Goal: Navigation & Orientation: Find specific page/section

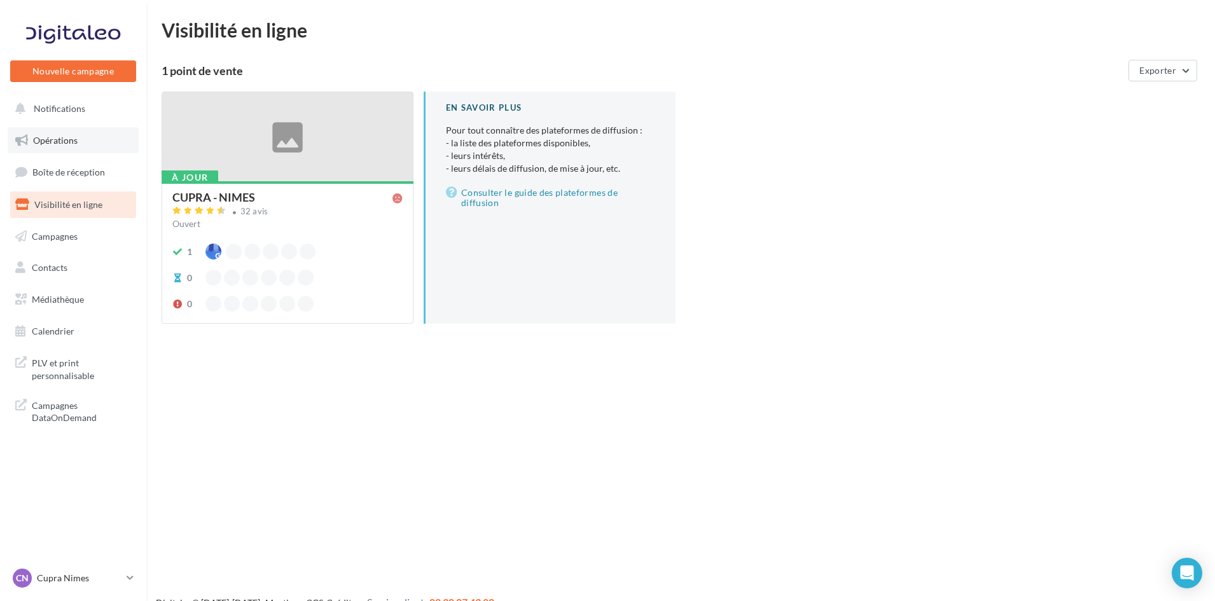
click at [31, 132] on link "Opérations" at bounding box center [73, 140] width 131 height 27
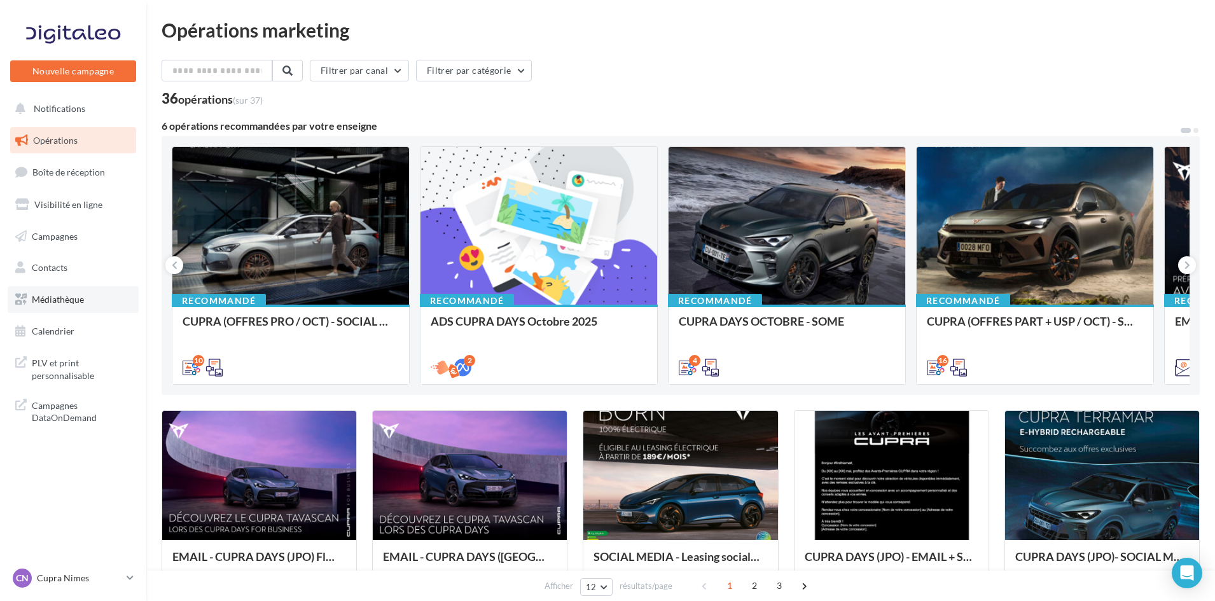
click at [81, 305] on link "Médiathèque" at bounding box center [73, 299] width 131 height 27
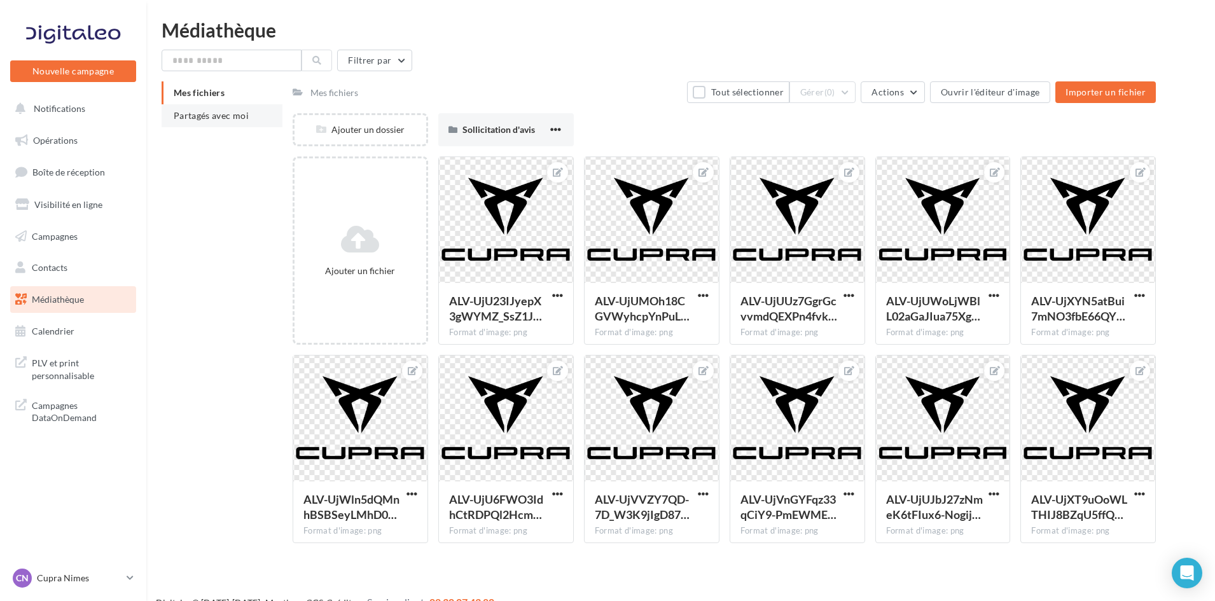
click at [211, 120] on span "Partagés avec moi" at bounding box center [211, 115] width 75 height 11
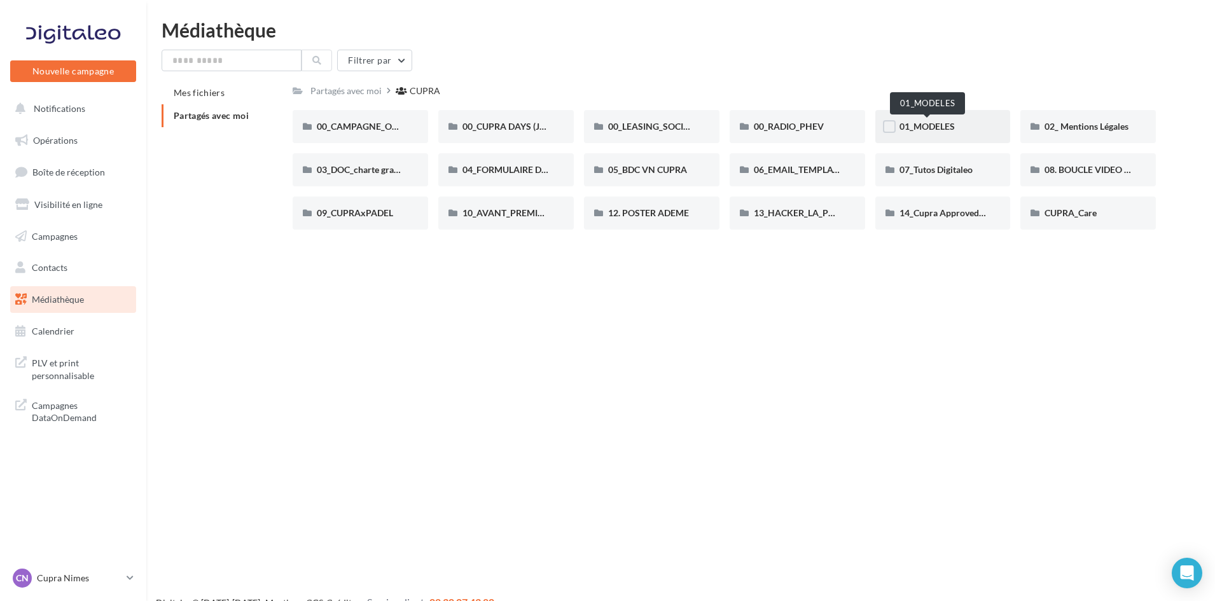
click at [938, 122] on span "01_MODELES" at bounding box center [926, 126] width 55 height 11
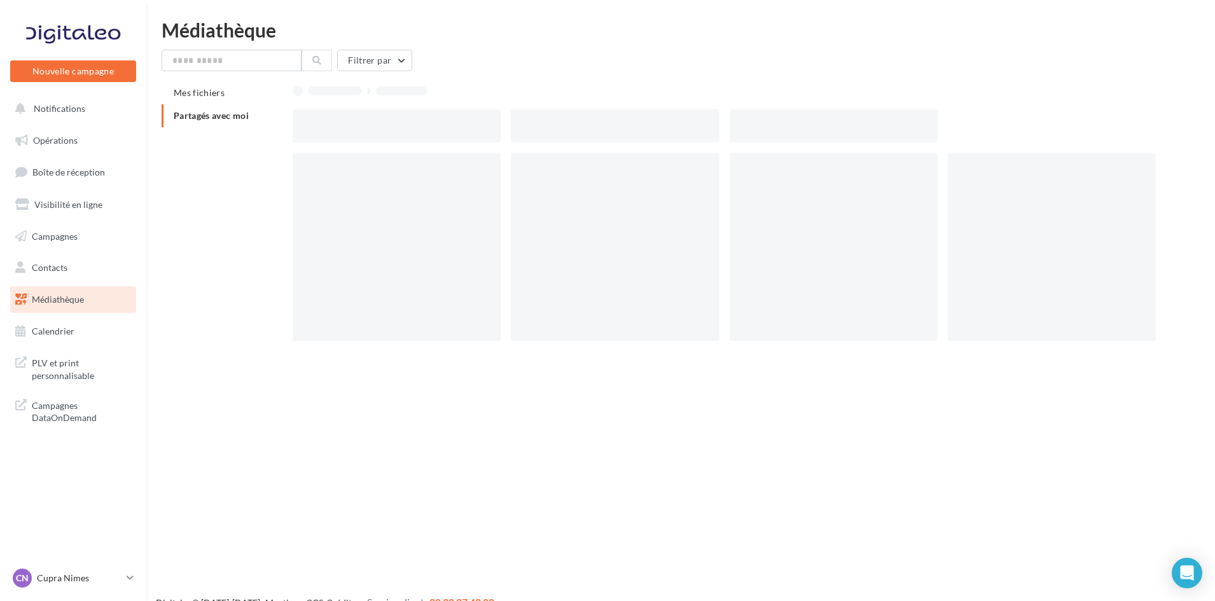
click at [938, 122] on div at bounding box center [839, 125] width 218 height 33
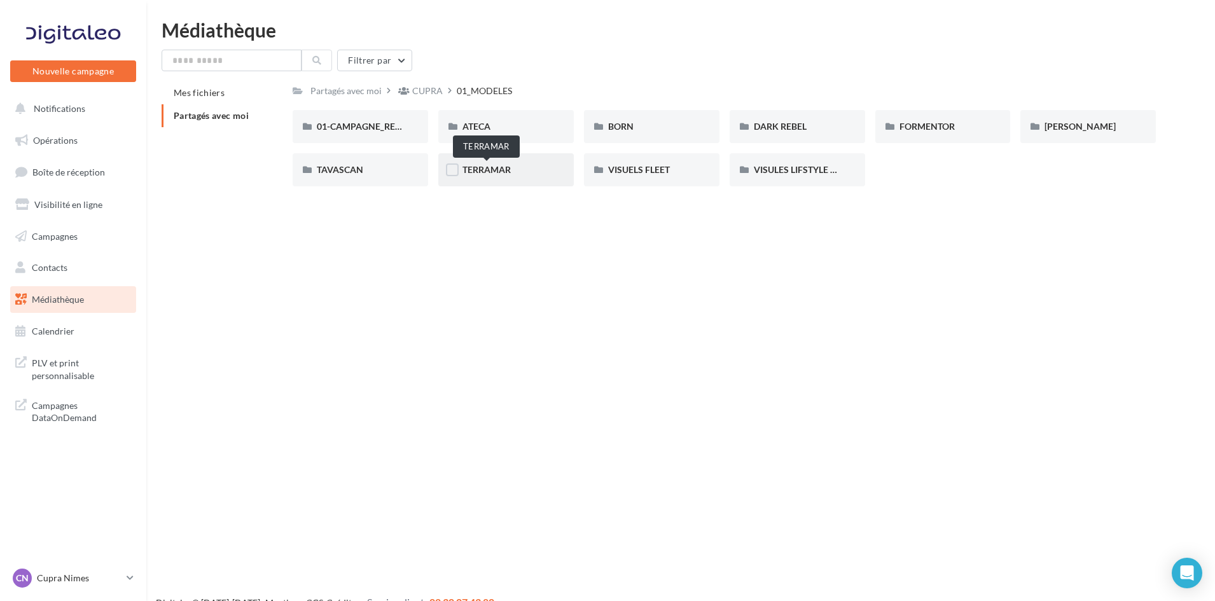
click at [504, 170] on span "TERRAMAR" at bounding box center [486, 169] width 48 height 11
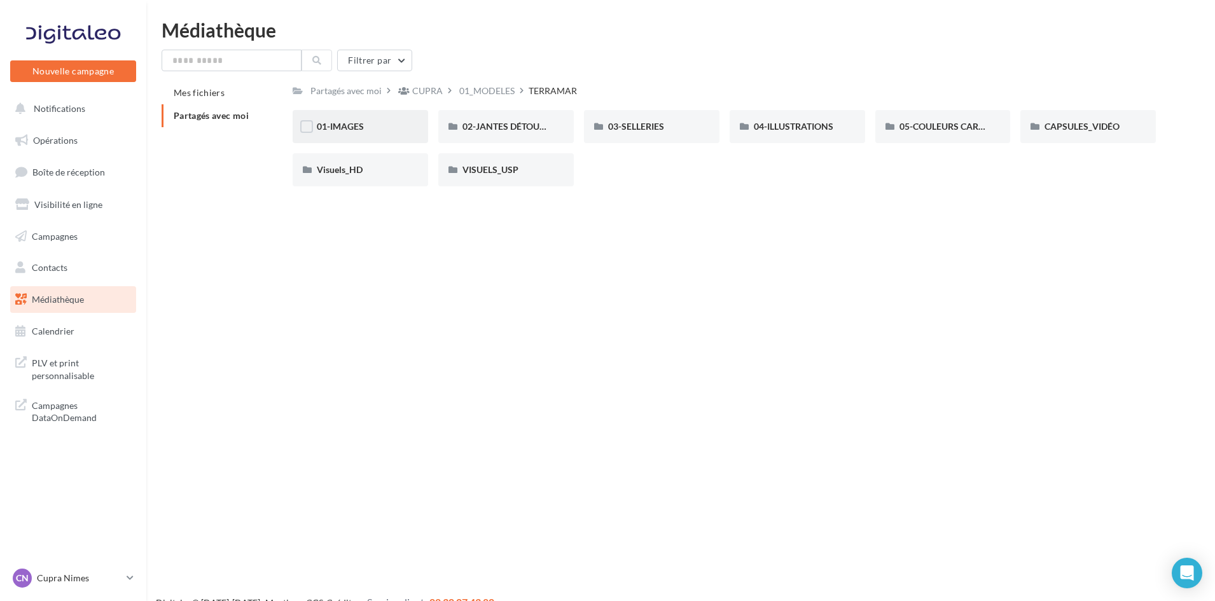
click at [348, 119] on div "01-IMAGES" at bounding box center [360, 126] width 135 height 33
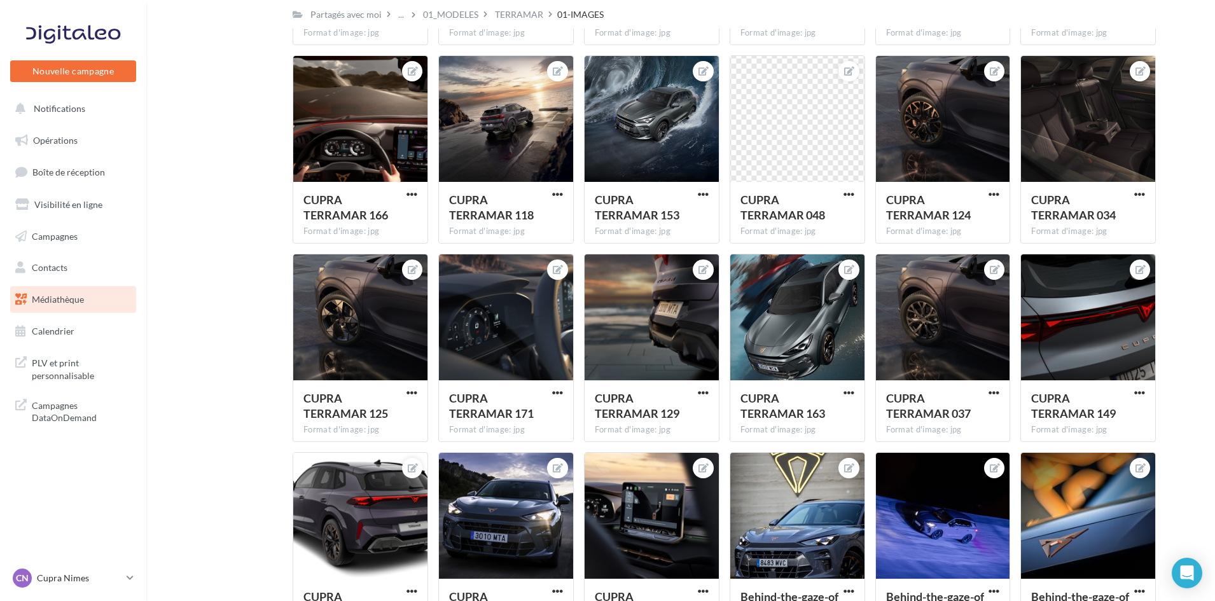
scroll to position [1586, 0]
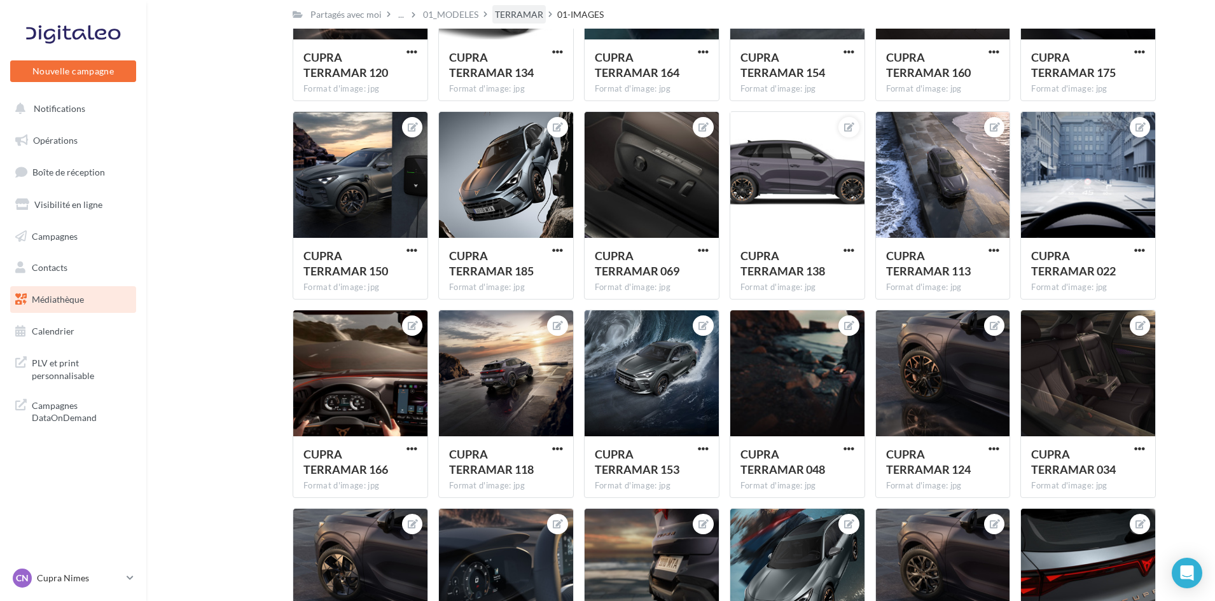
click at [538, 11] on div "TERRAMAR" at bounding box center [519, 14] width 48 height 13
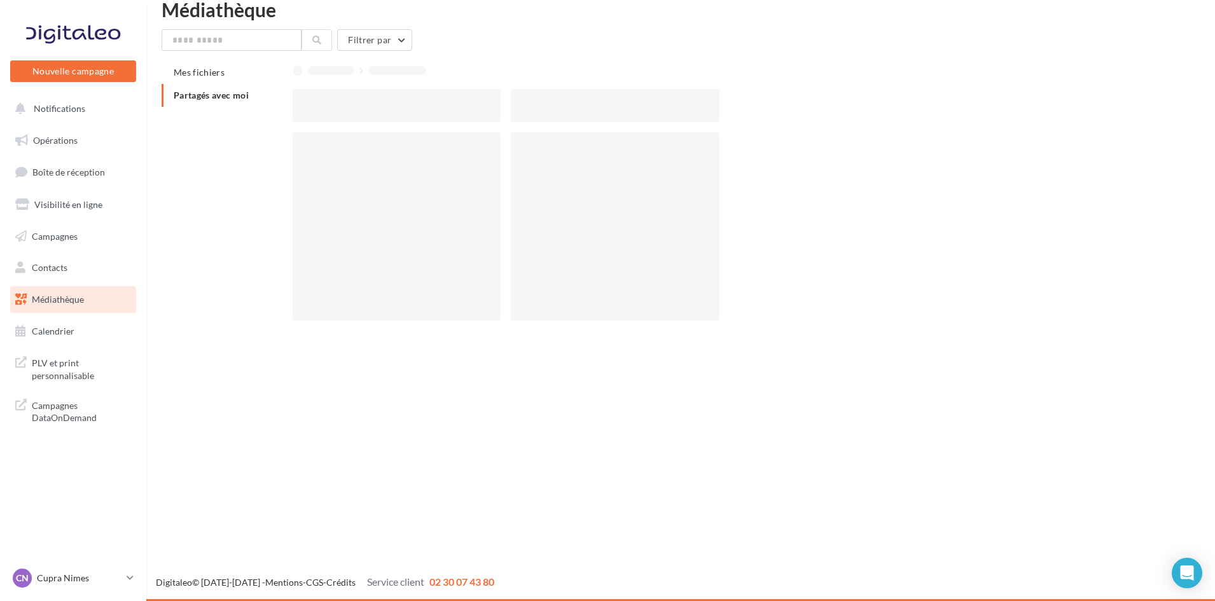
scroll to position [20, 0]
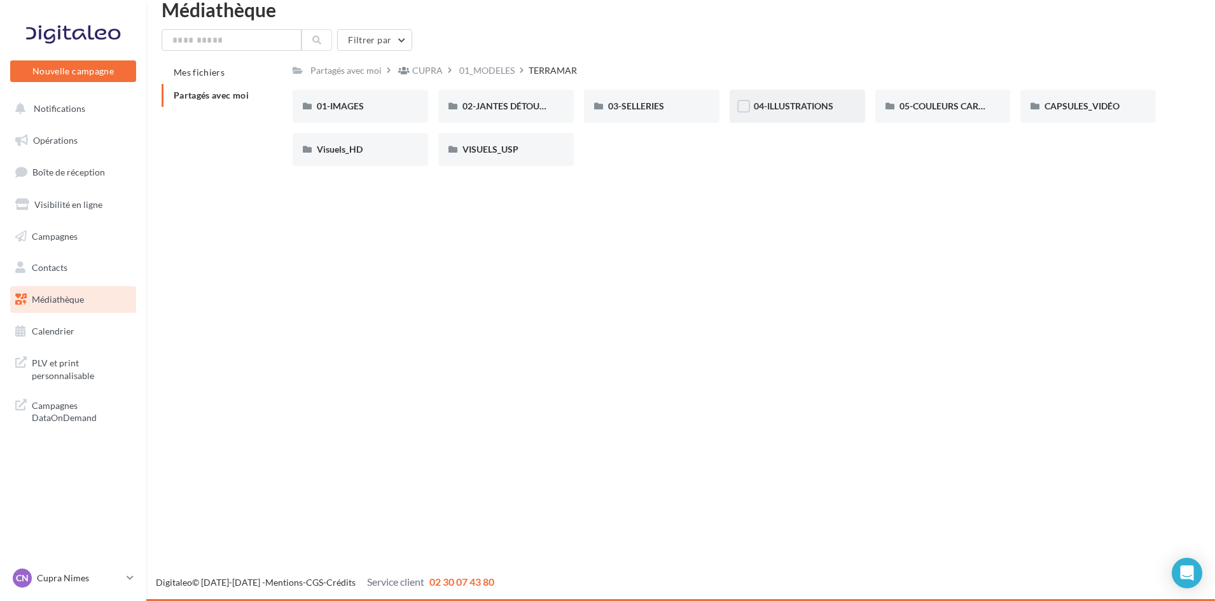
click at [777, 111] on span "04-ILLUSTRATIONS" at bounding box center [794, 106] width 80 height 11
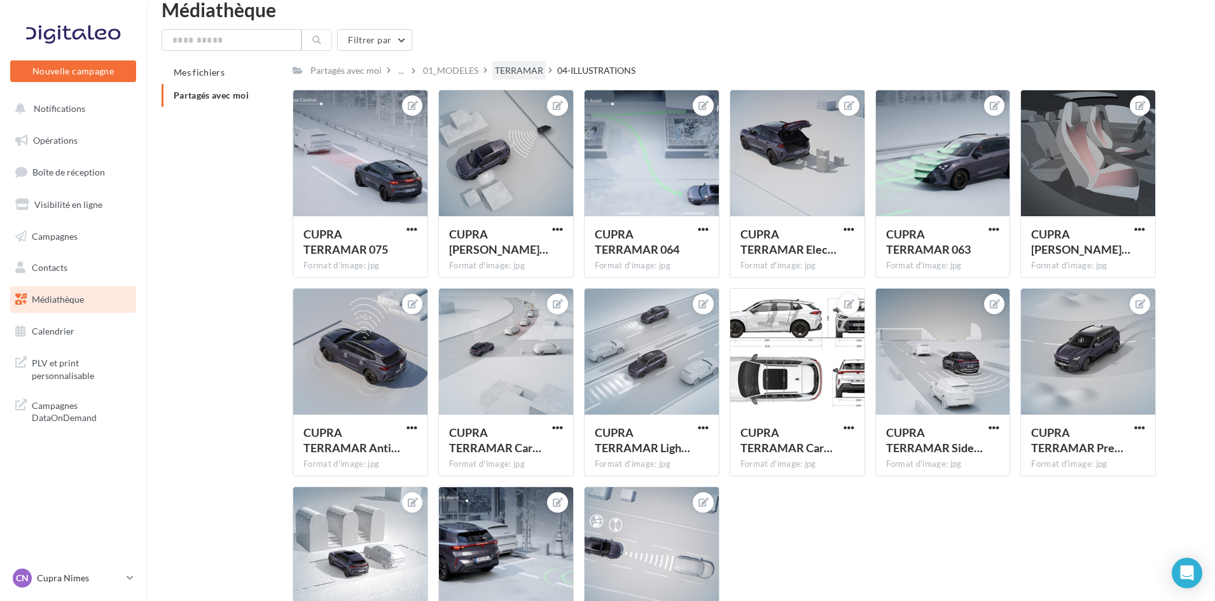
click at [503, 73] on div "TERRAMAR" at bounding box center [519, 70] width 48 height 13
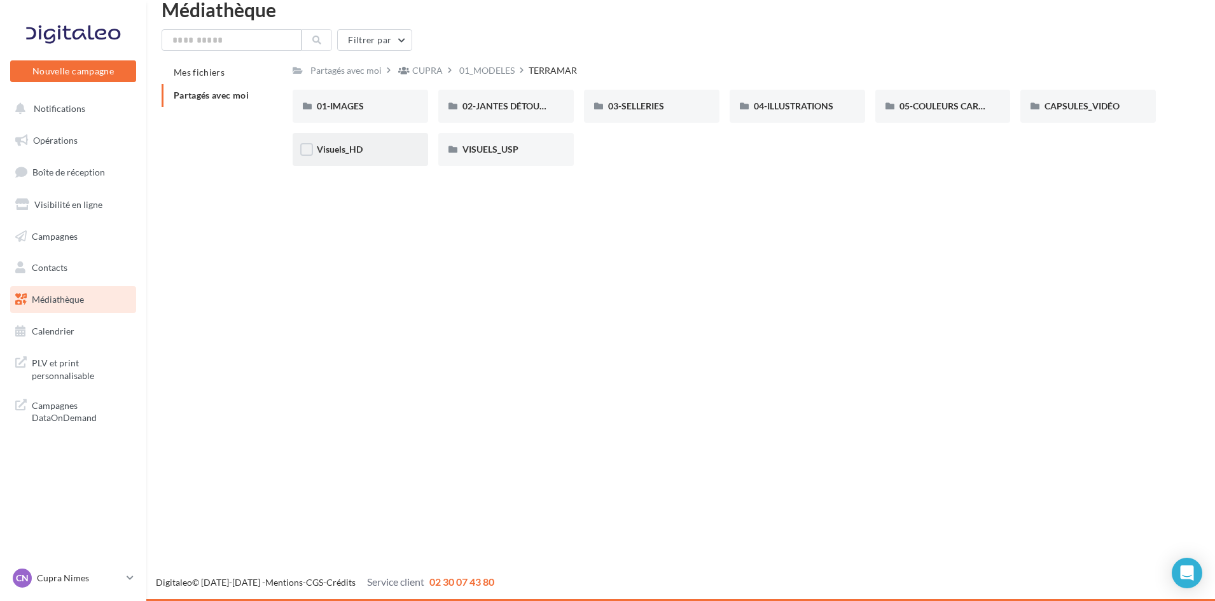
click at [364, 141] on div "Visuels_HD" at bounding box center [360, 149] width 135 height 33
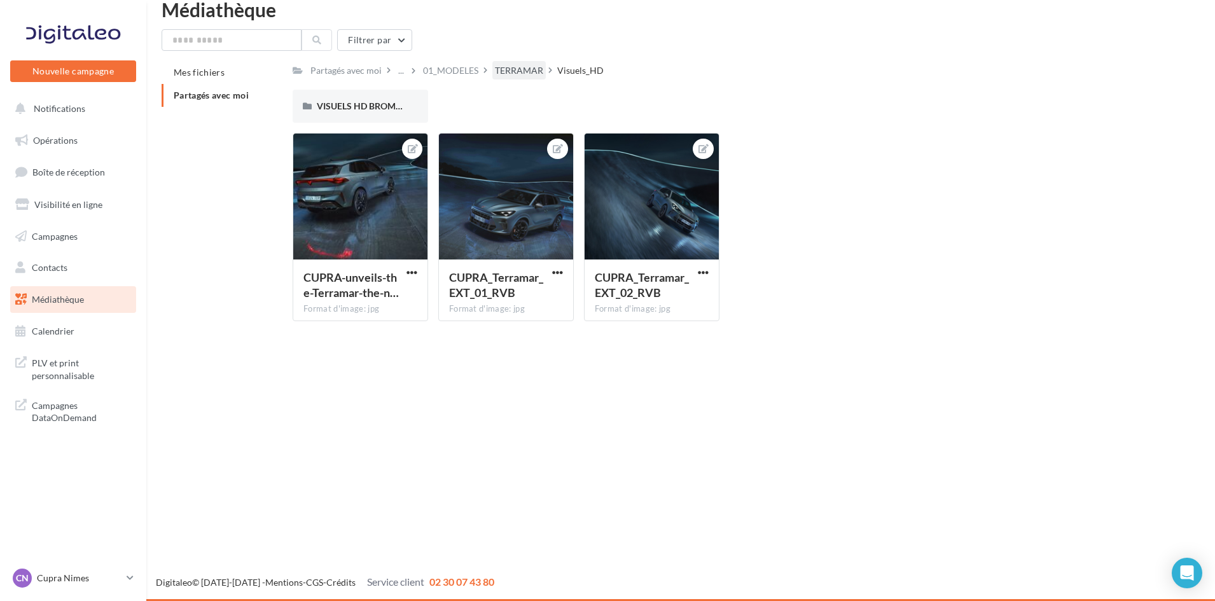
click at [512, 71] on div "TERRAMAR" at bounding box center [519, 70] width 48 height 13
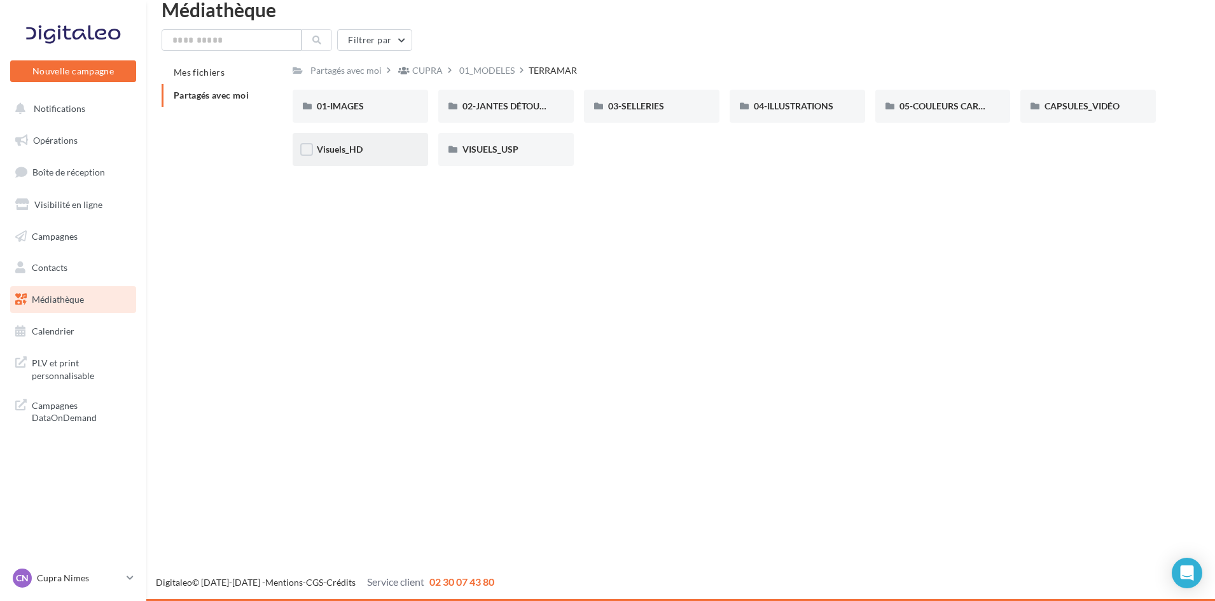
click at [382, 144] on div "Visuels_HD" at bounding box center [360, 149] width 87 height 13
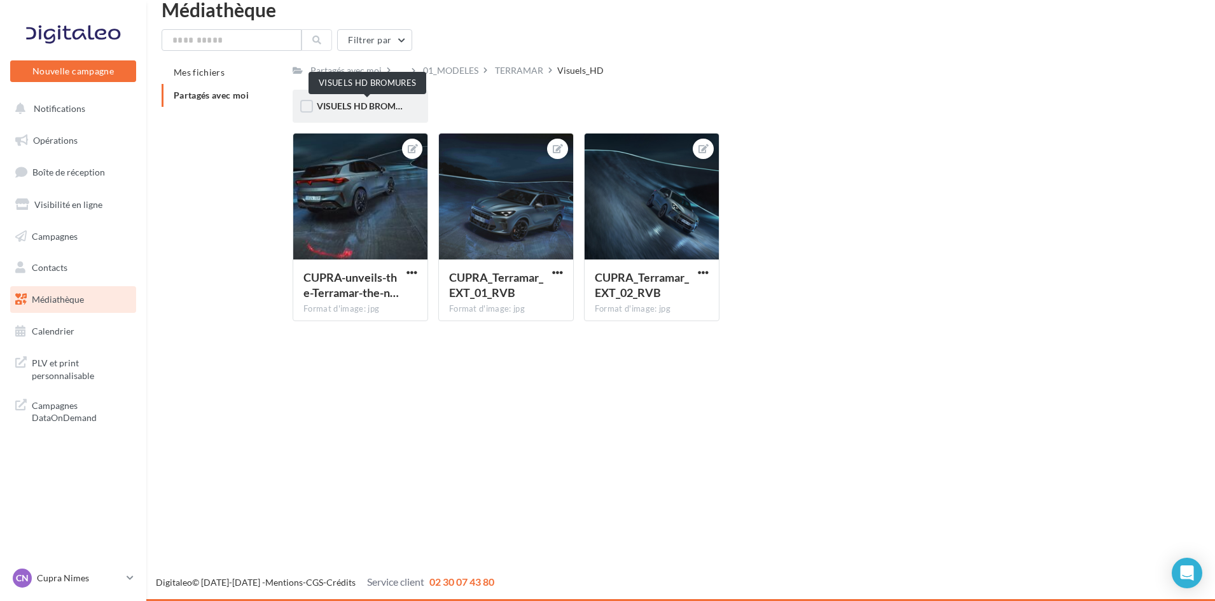
click at [371, 102] on span "VISUELS HD BROMURES" at bounding box center [367, 106] width 101 height 11
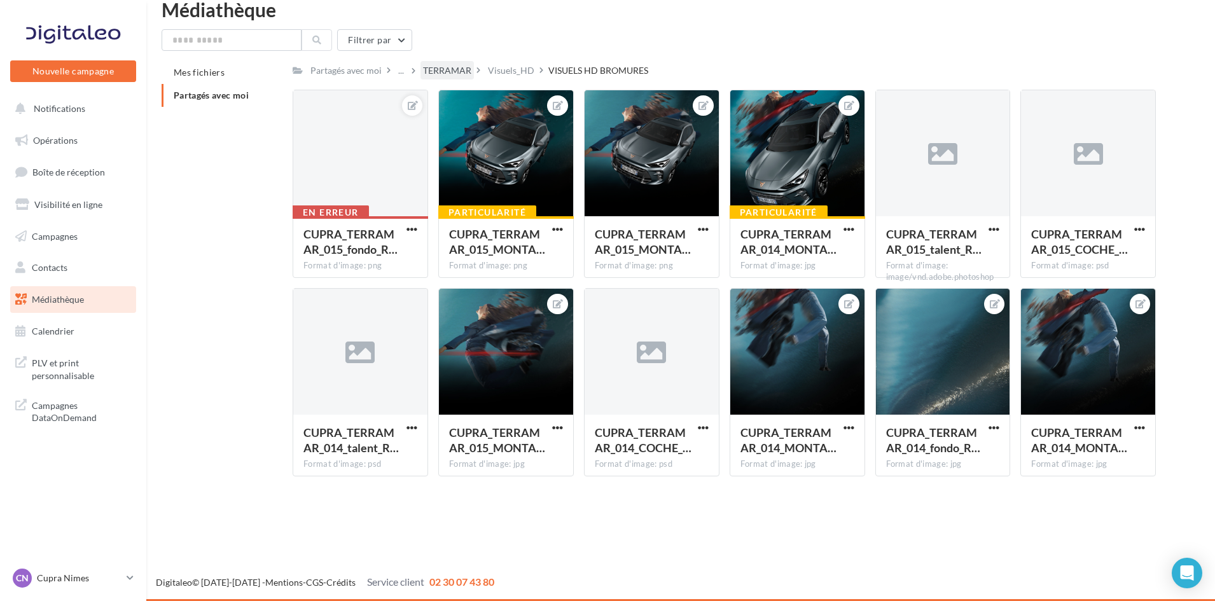
click at [446, 62] on div "TERRAMAR" at bounding box center [446, 70] width 53 height 18
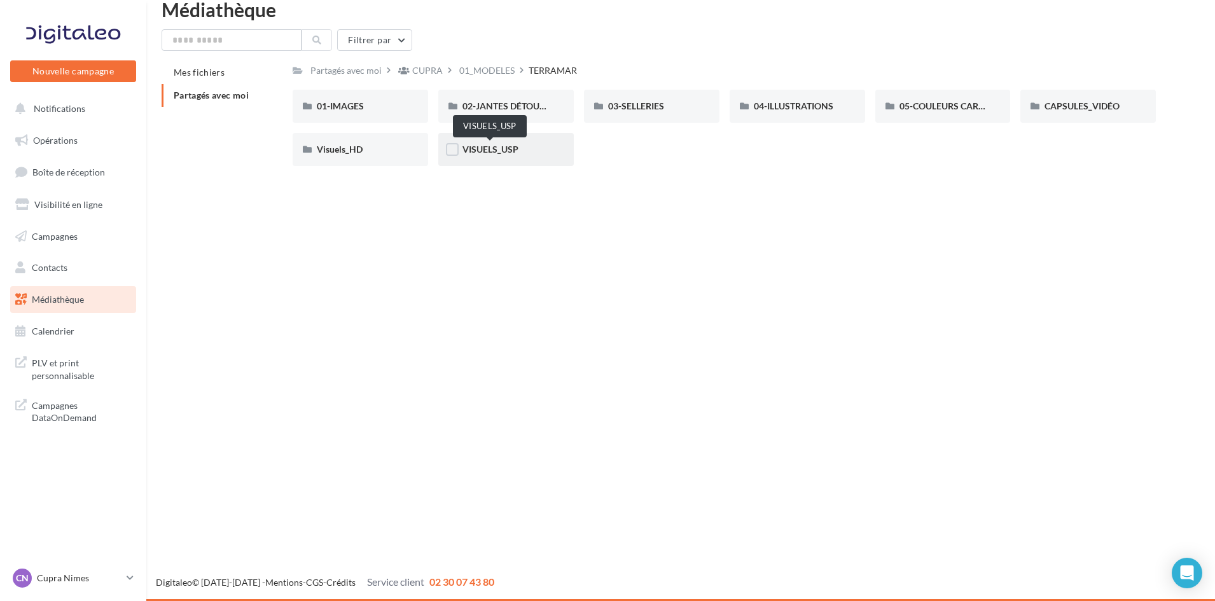
click at [499, 152] on span "VISUELS_USP" at bounding box center [490, 149] width 56 height 11
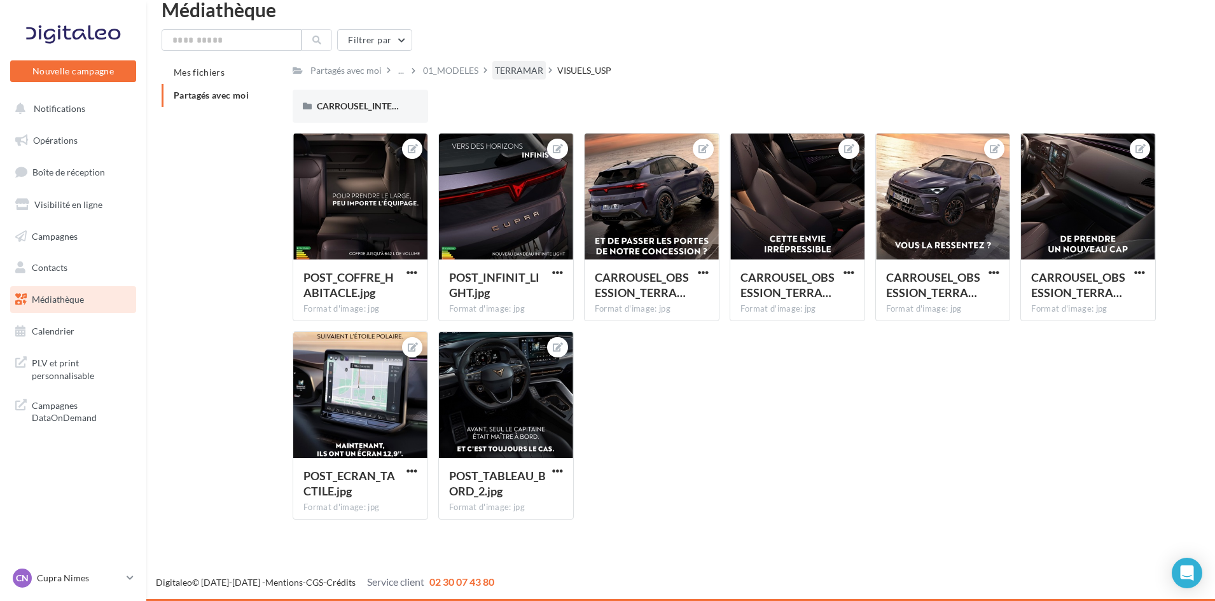
click at [529, 75] on div "TERRAMAR" at bounding box center [519, 70] width 48 height 13
